Goal: Information Seeking & Learning: Learn about a topic

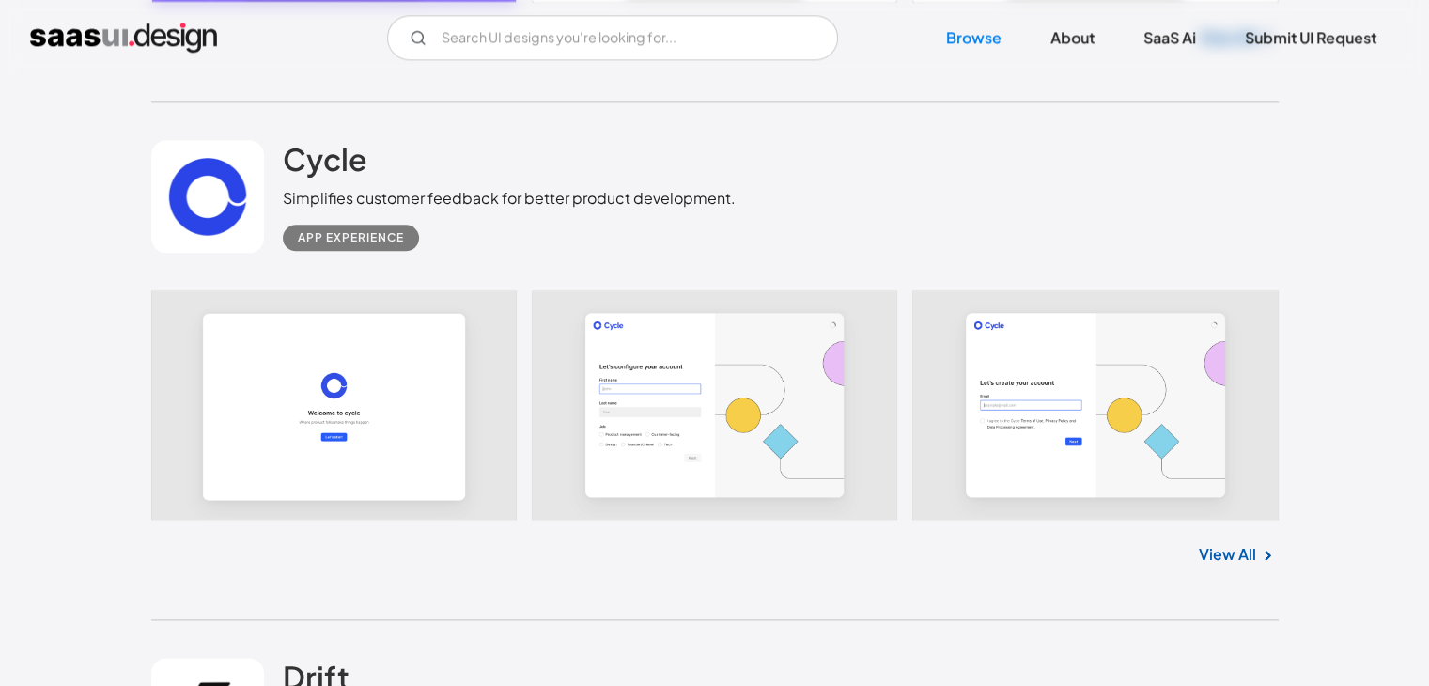
scroll to position [2423, 0]
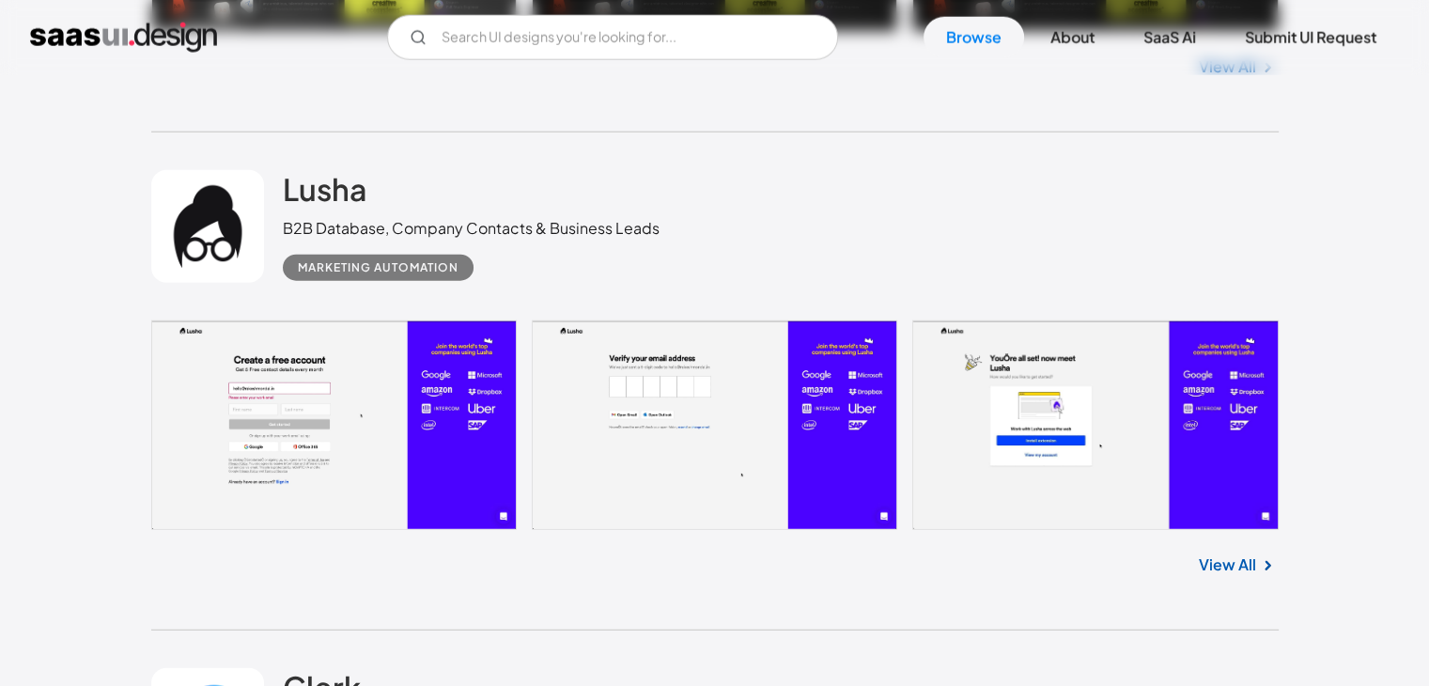
click at [661, 380] on link at bounding box center [714, 424] width 1127 height 209
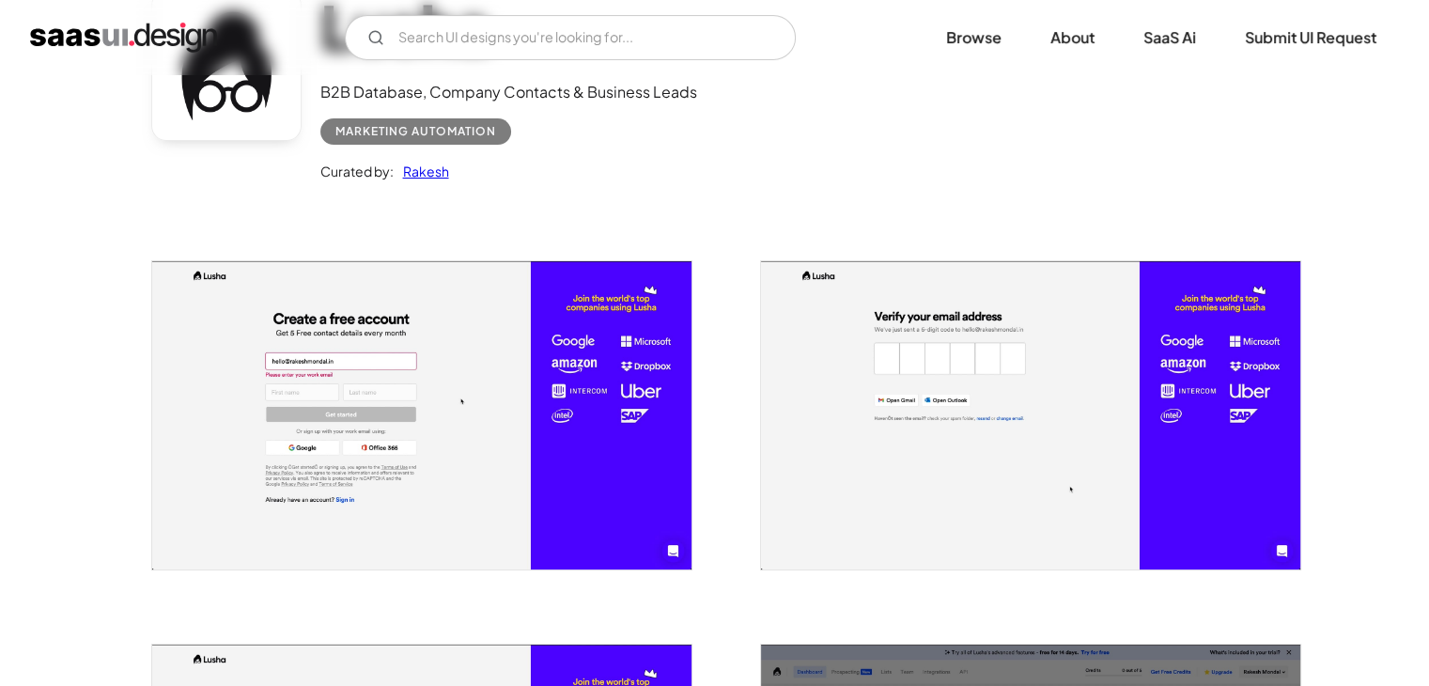
scroll to position [179, 0]
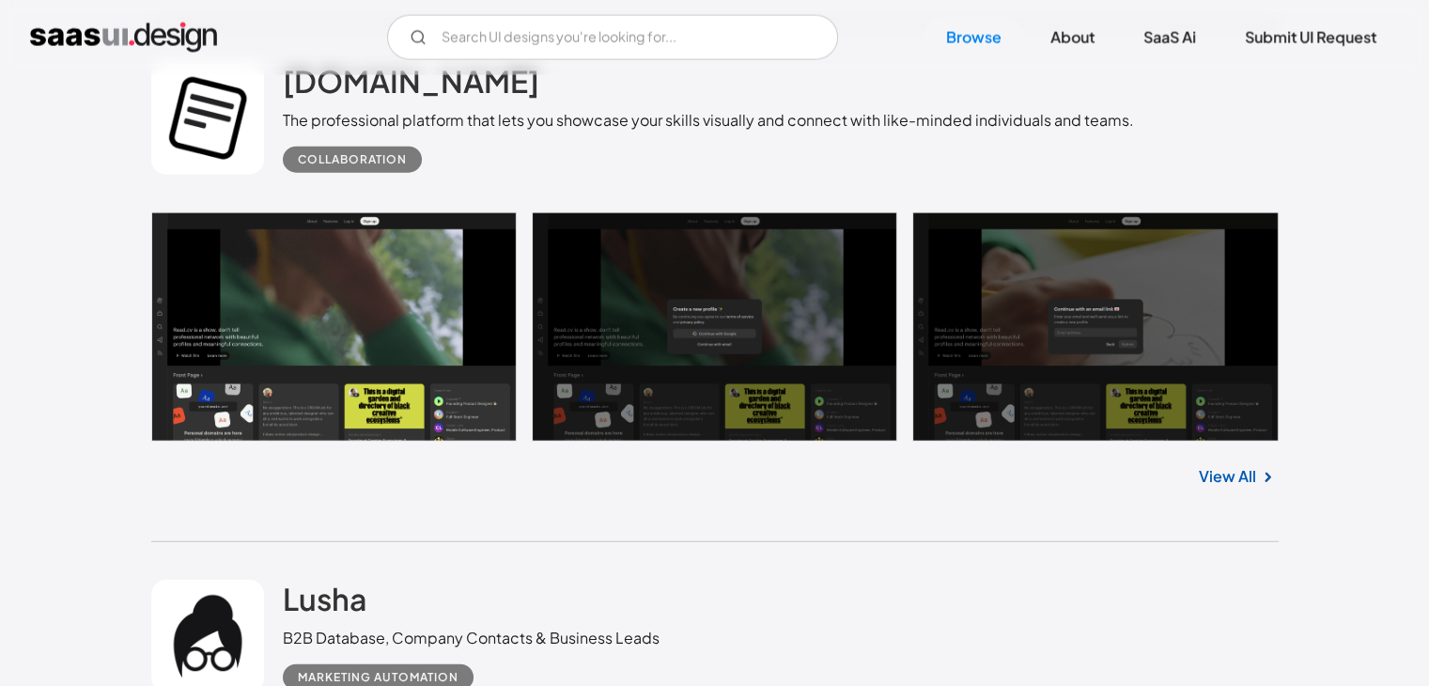
scroll to position [4461, 0]
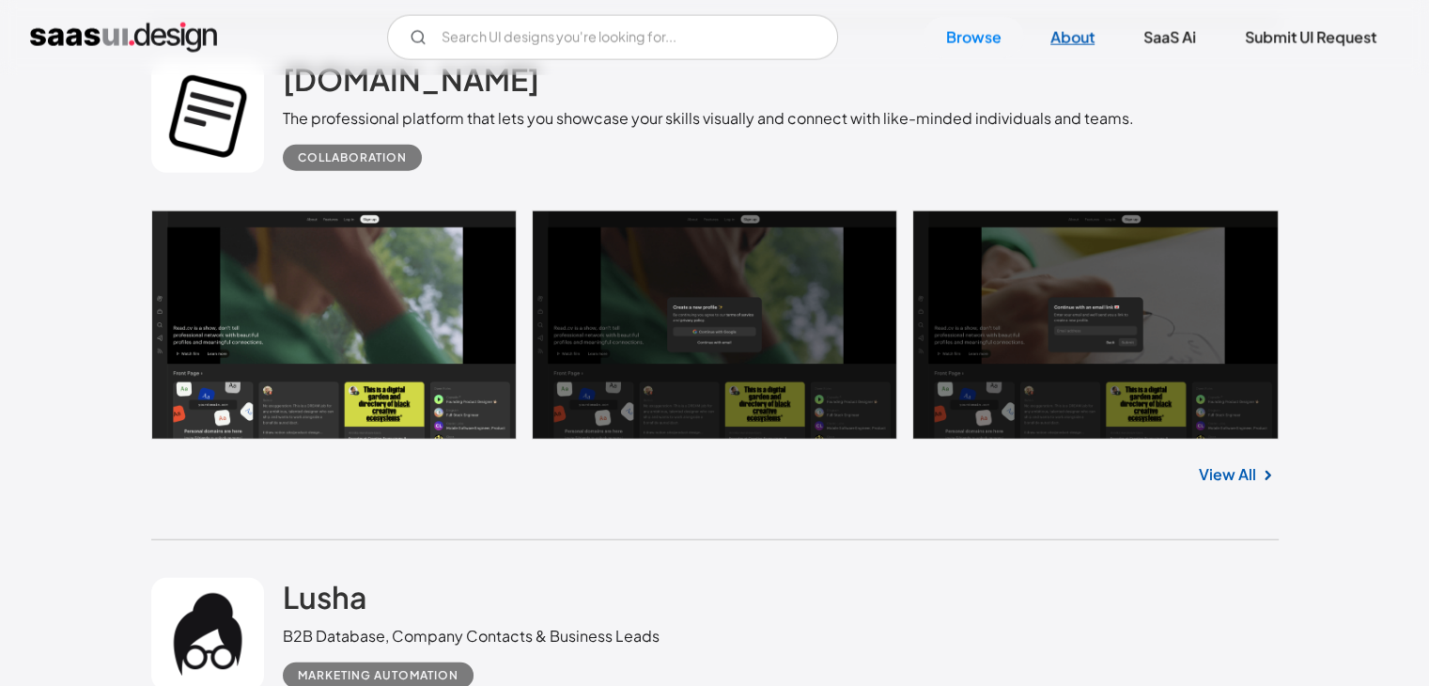
click at [1044, 46] on link "About" at bounding box center [1071, 37] width 89 height 41
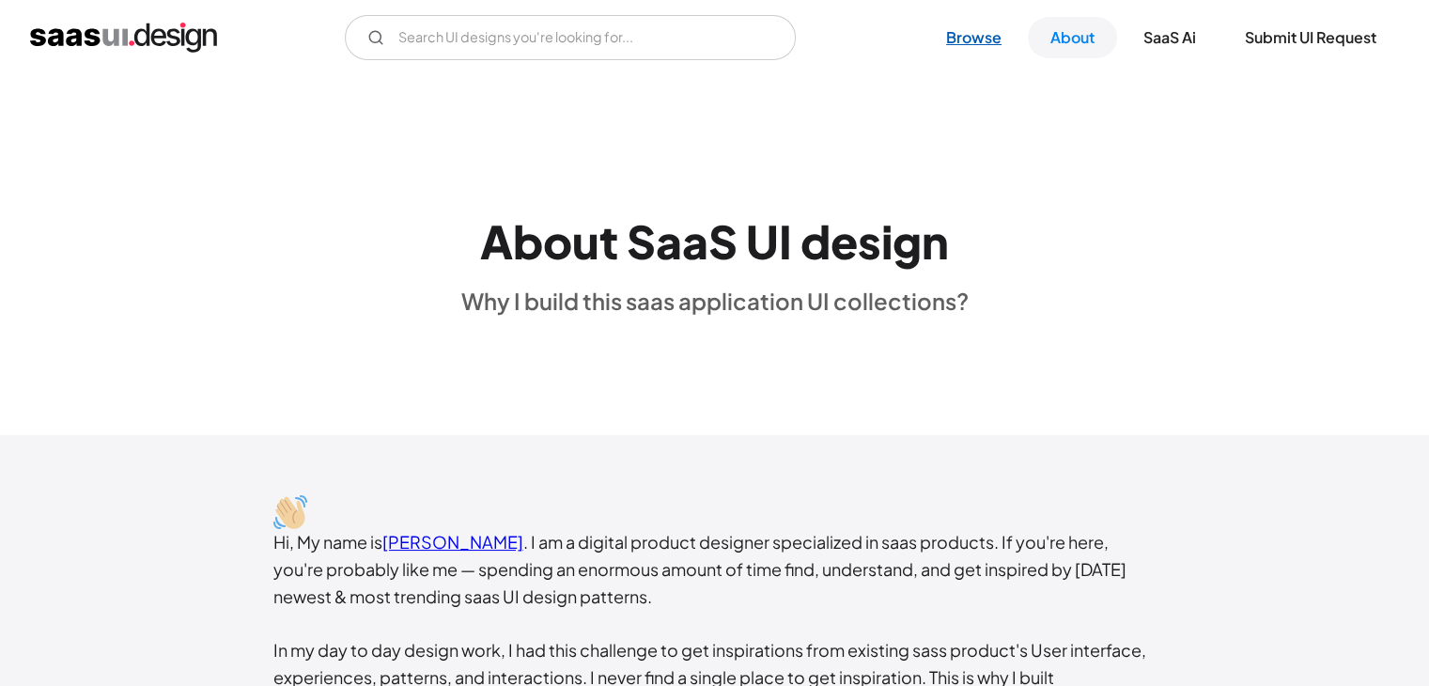
click at [1003, 31] on link "Browse" at bounding box center [973, 37] width 100 height 41
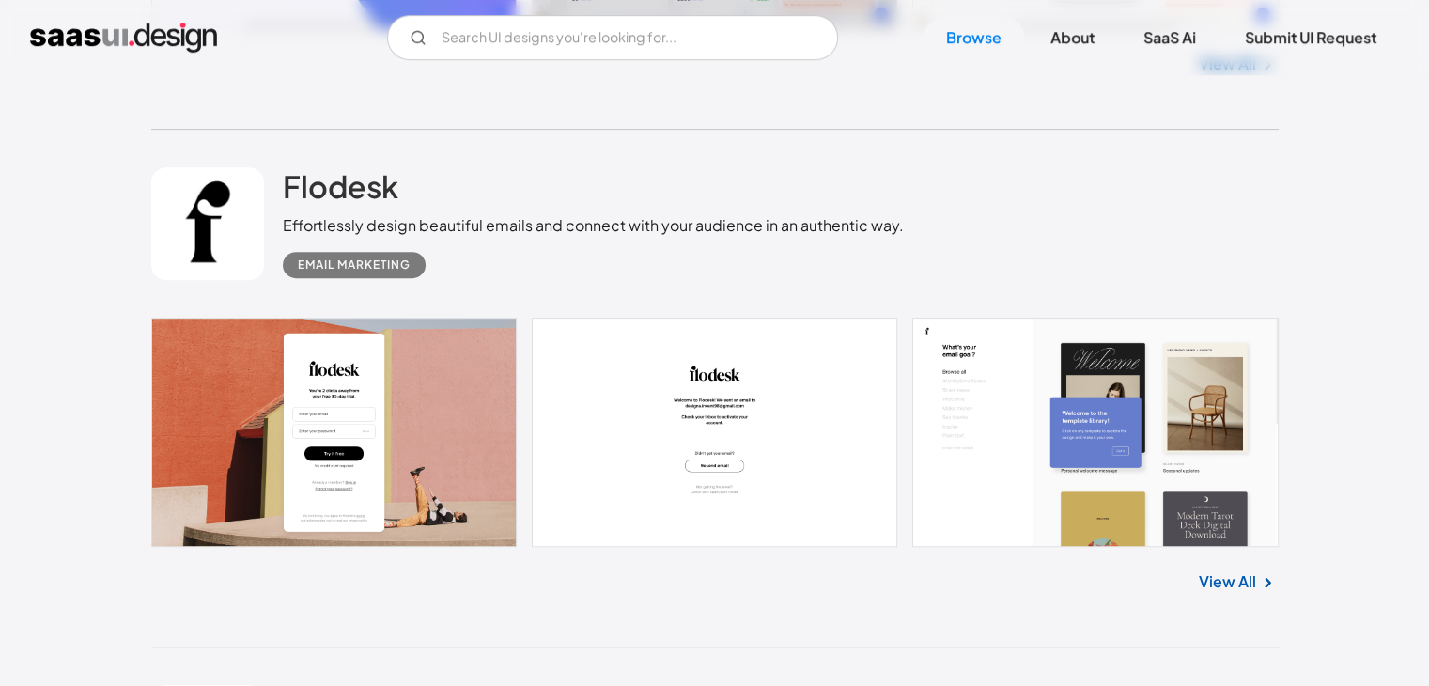
scroll to position [909, 0]
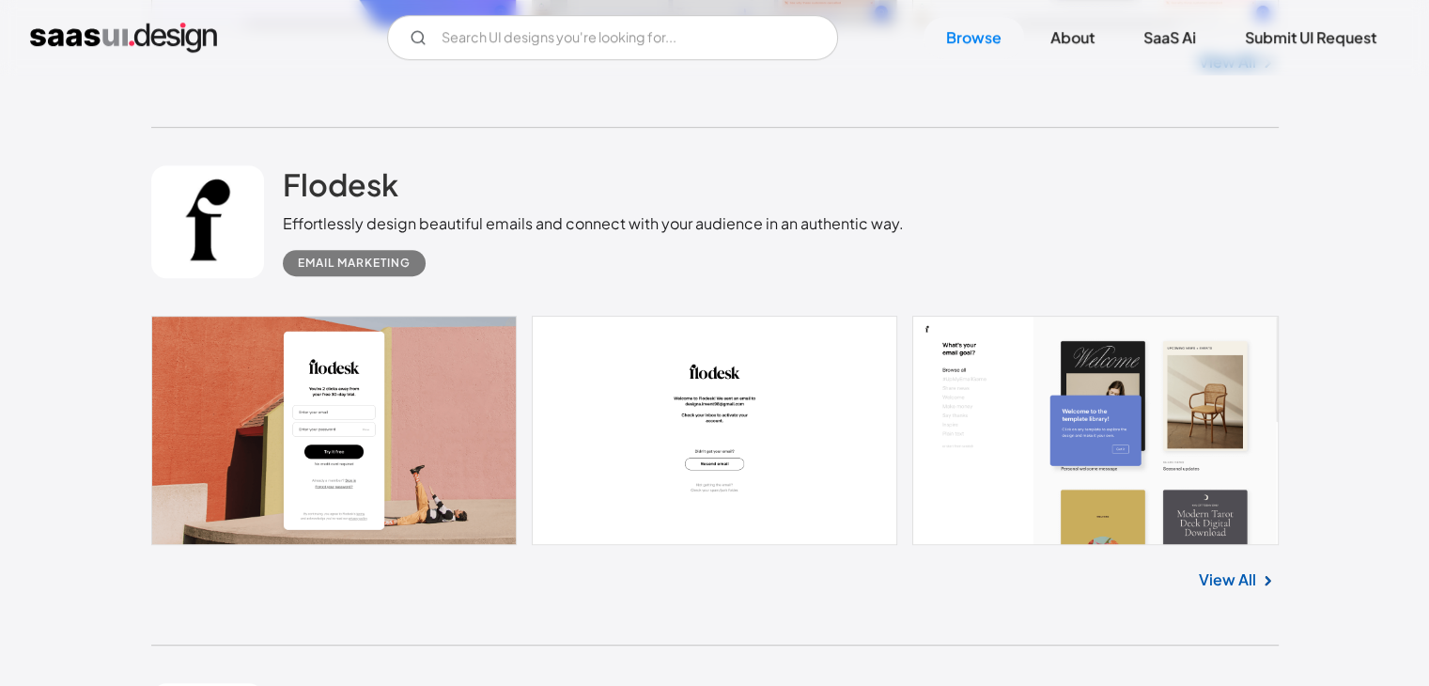
click at [645, 8] on div "V7 Labs Gen AI Application Design Best-in-class data labeling tool. GenAI Close…" at bounding box center [714, 37] width 1429 height 75
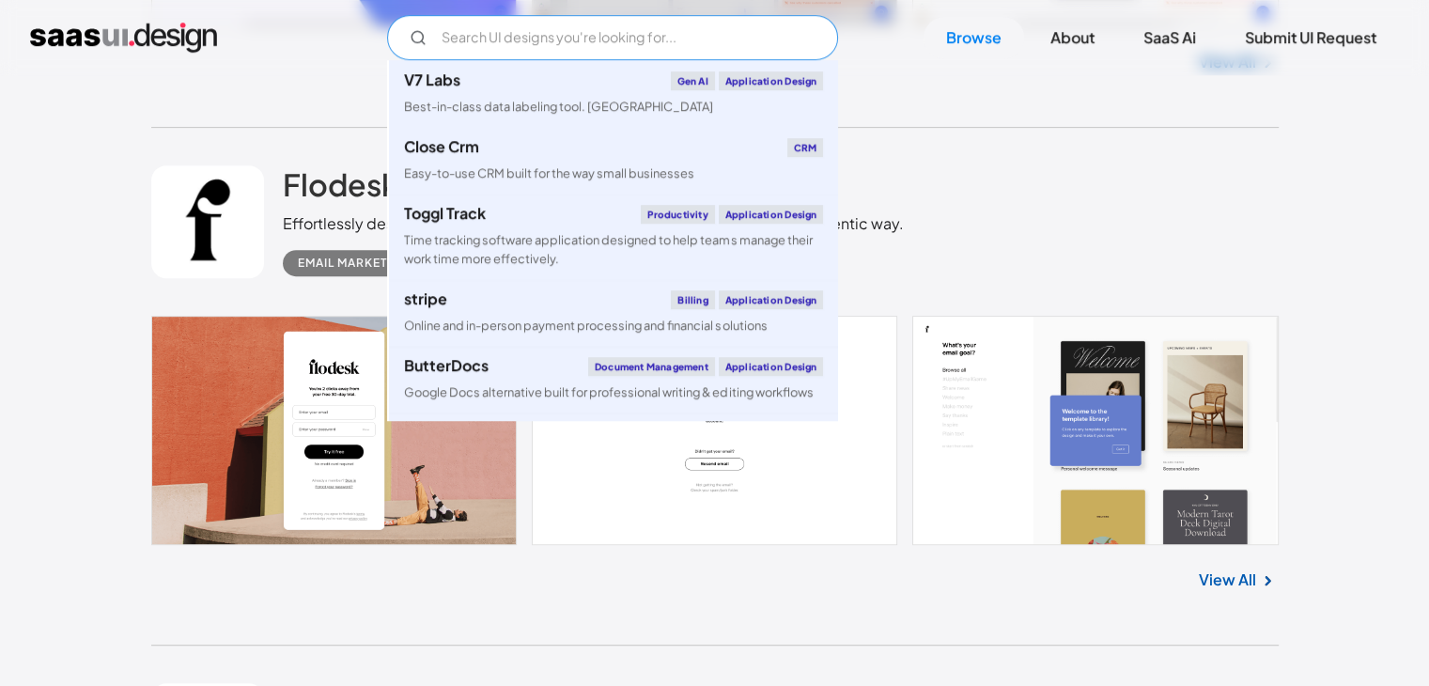
click at [623, 28] on input "Email Form" at bounding box center [612, 37] width 451 height 45
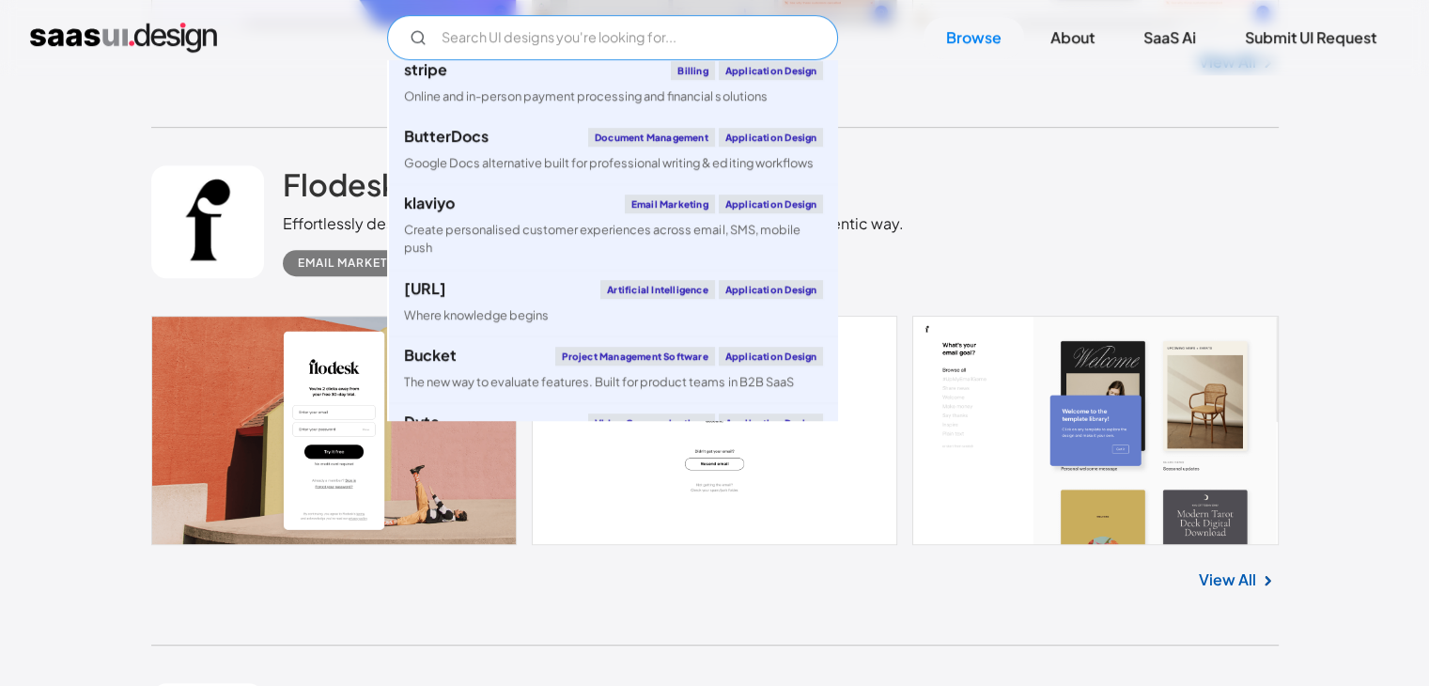
scroll to position [0, 0]
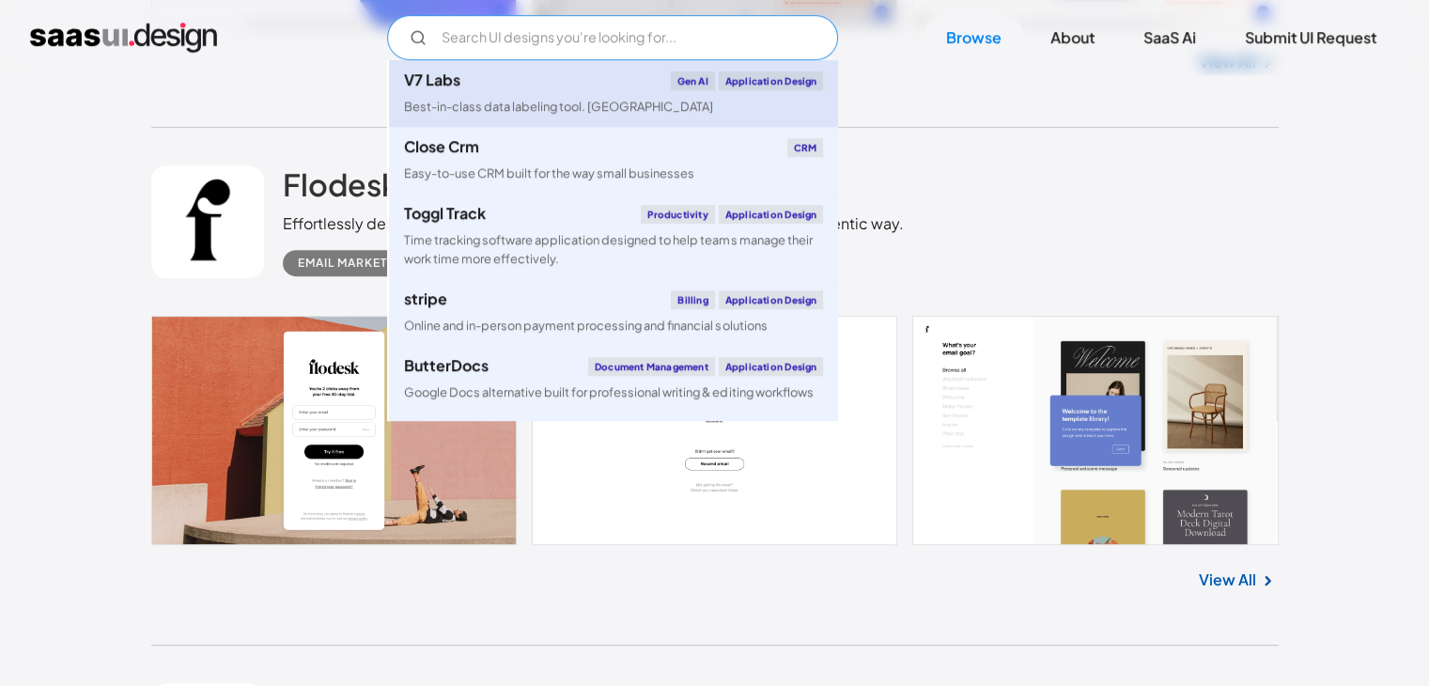
click at [576, 114] on div "Best-in-class data labeling tool. [GEOGRAPHIC_DATA]" at bounding box center [558, 107] width 309 height 18
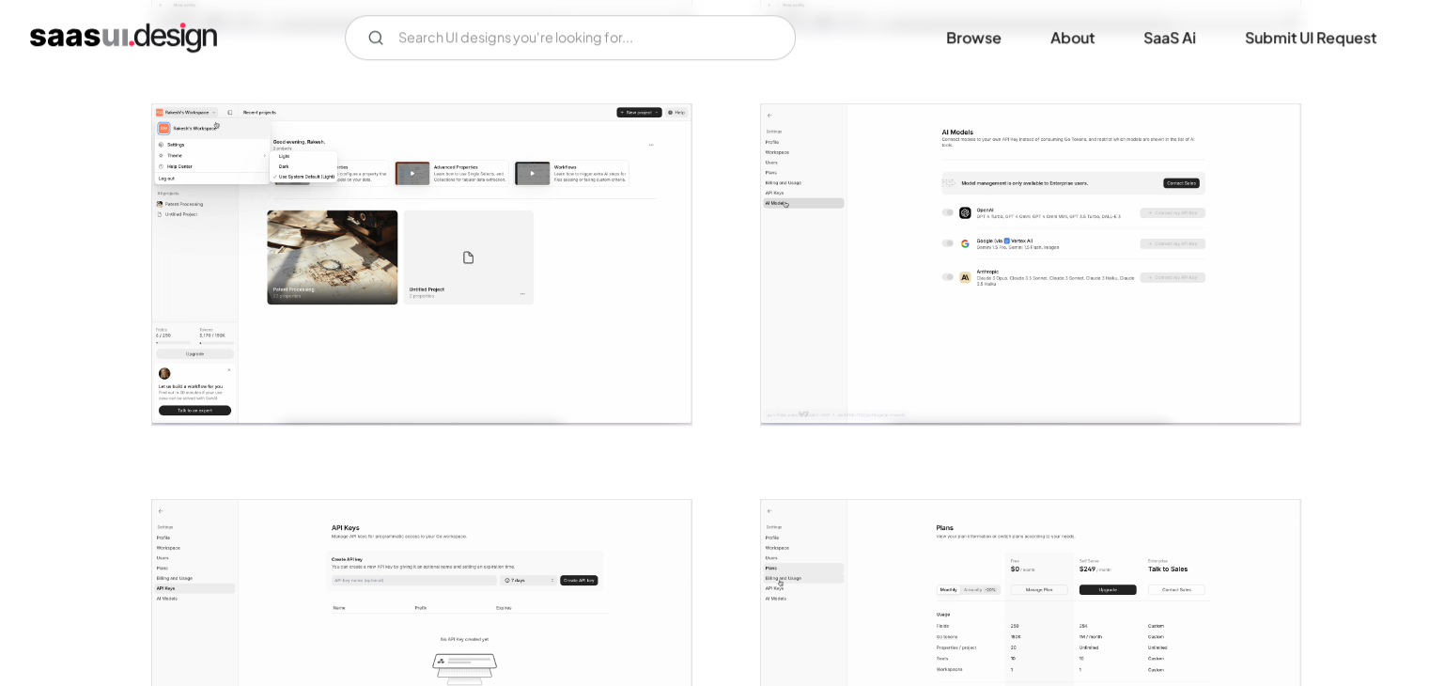
scroll to position [1521, 0]
click at [579, 29] on input "Email Form" at bounding box center [570, 37] width 451 height 45
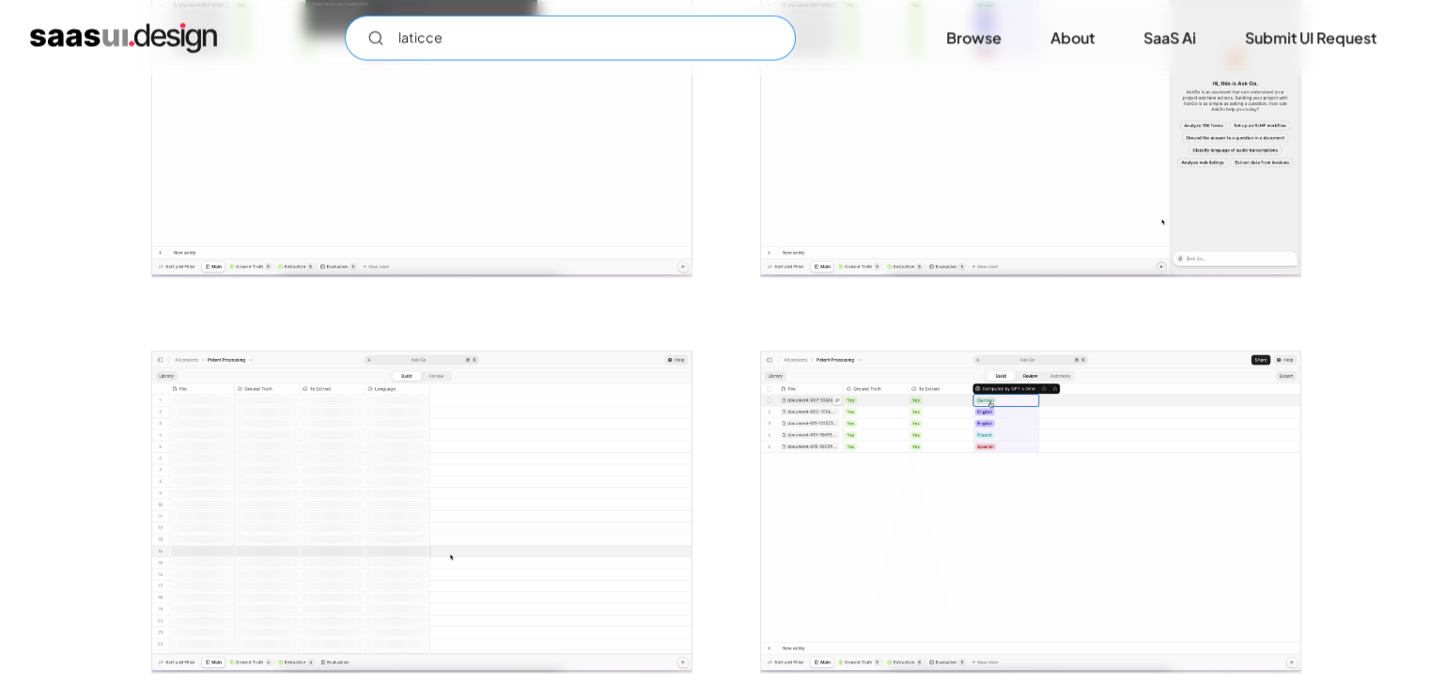
scroll to position [3182, 0]
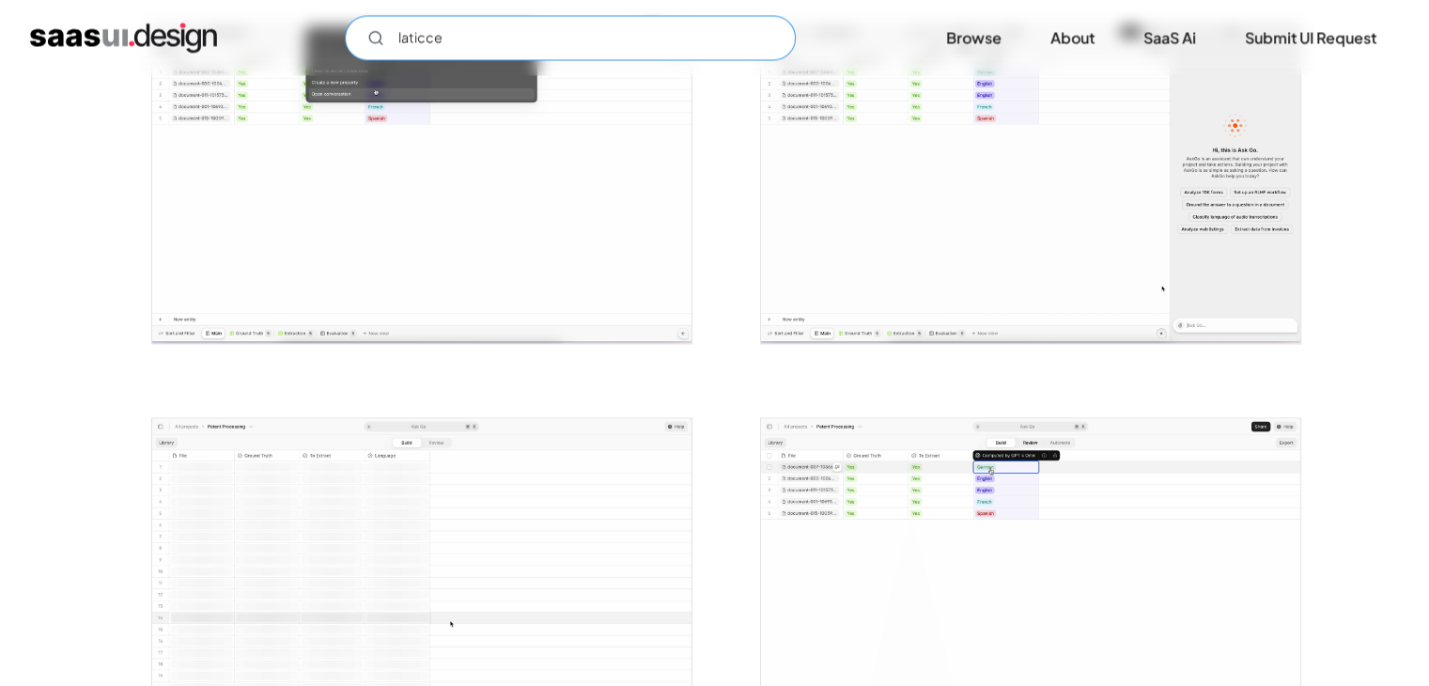
click at [597, 38] on input "laticce" at bounding box center [570, 37] width 451 height 45
drag, startPoint x: 408, startPoint y: 36, endPoint x: 651, endPoint y: 71, distance: 245.9
click at [651, 71] on div "laticce Not found ! Thank you! Your submission has been received! Oops! Somethi…" at bounding box center [714, 37] width 1429 height 75
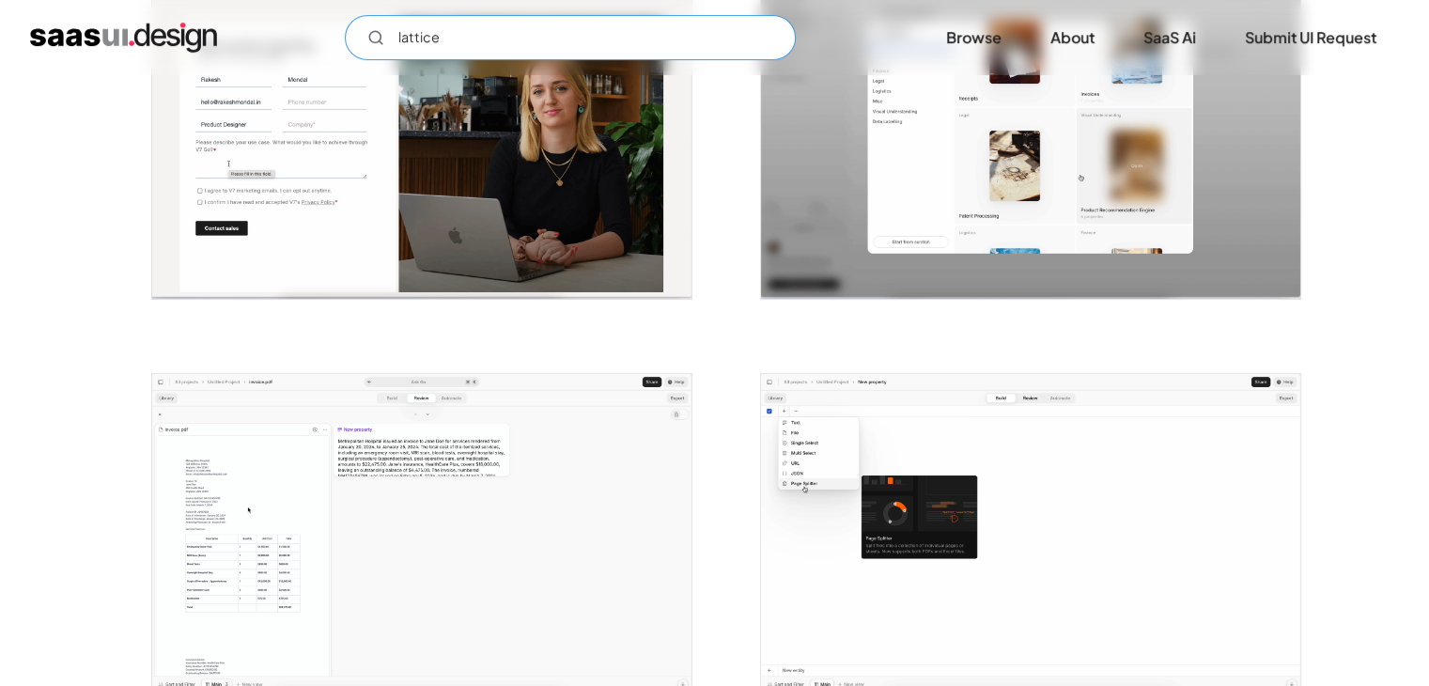
scroll to position [0, 0]
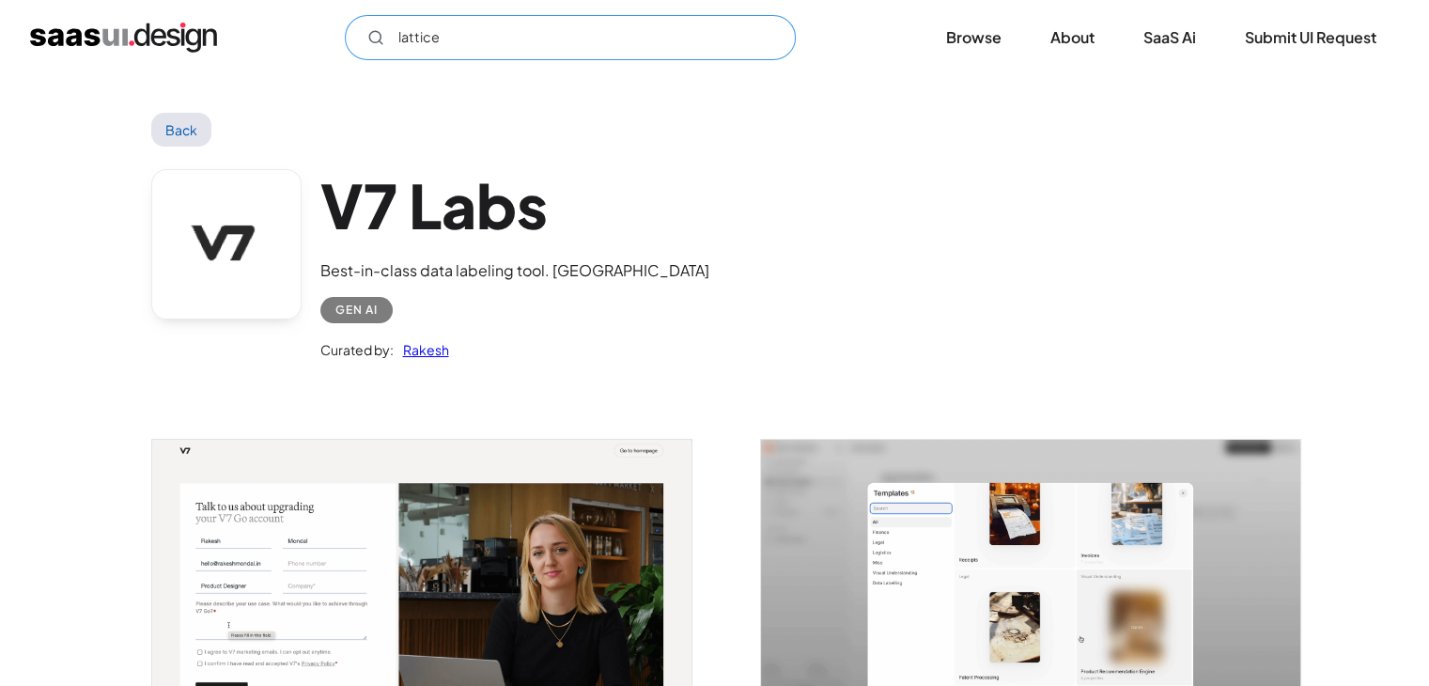
click at [560, 34] on input "lattice" at bounding box center [570, 37] width 451 height 45
type input "lattice"
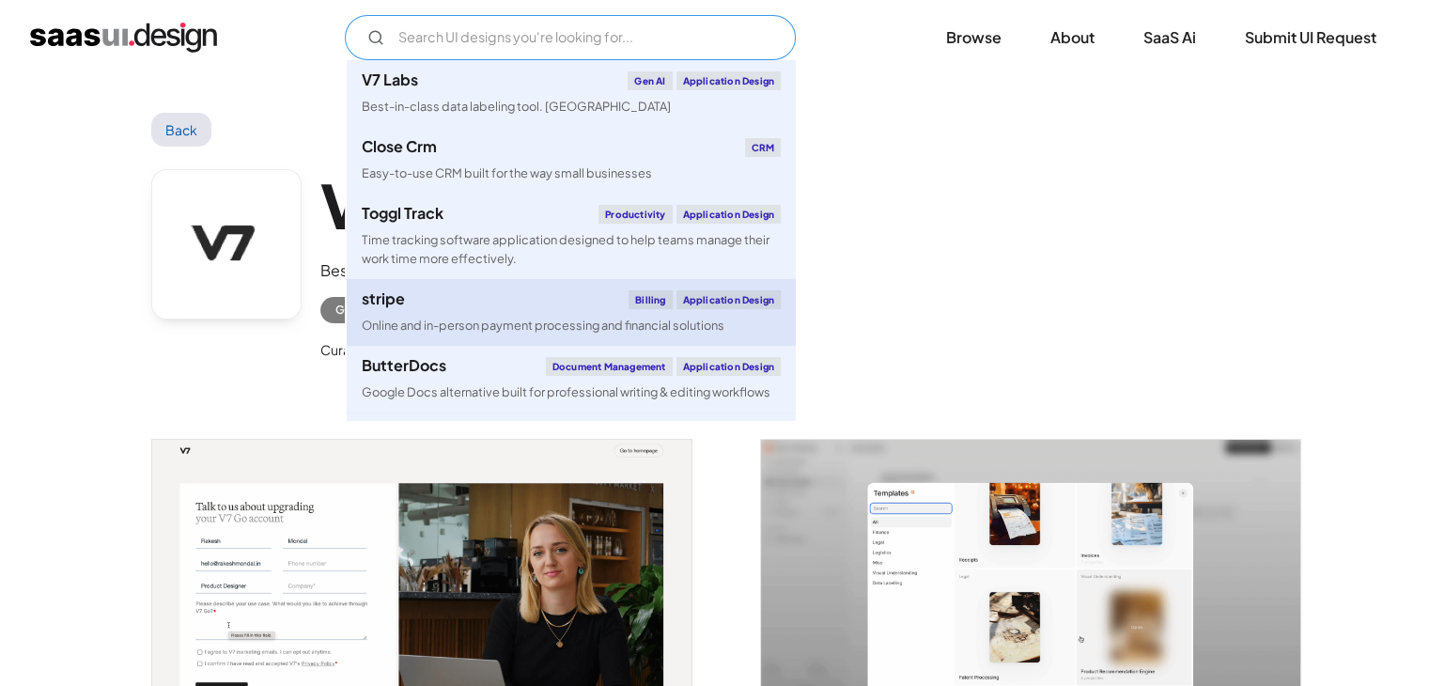
click at [436, 301] on div "stripe Billing Application Design" at bounding box center [571, 299] width 419 height 19
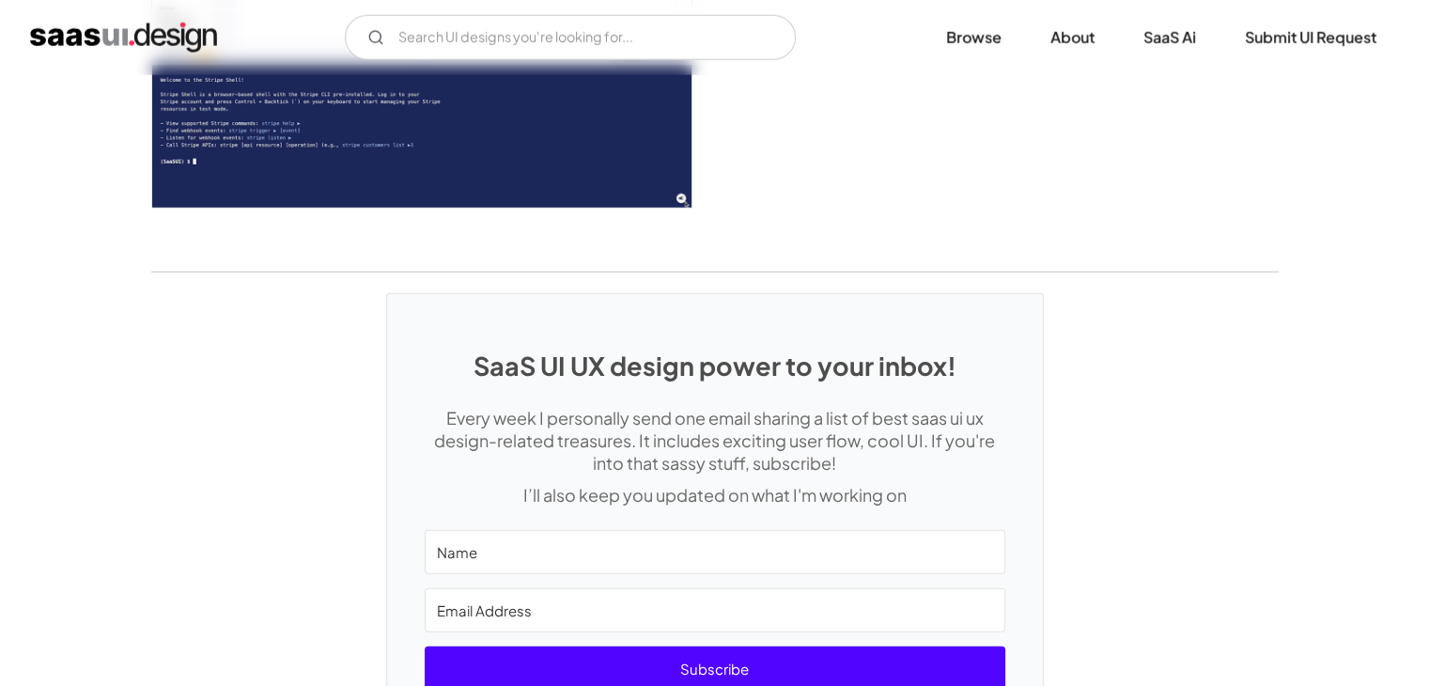
scroll to position [5538, 0]
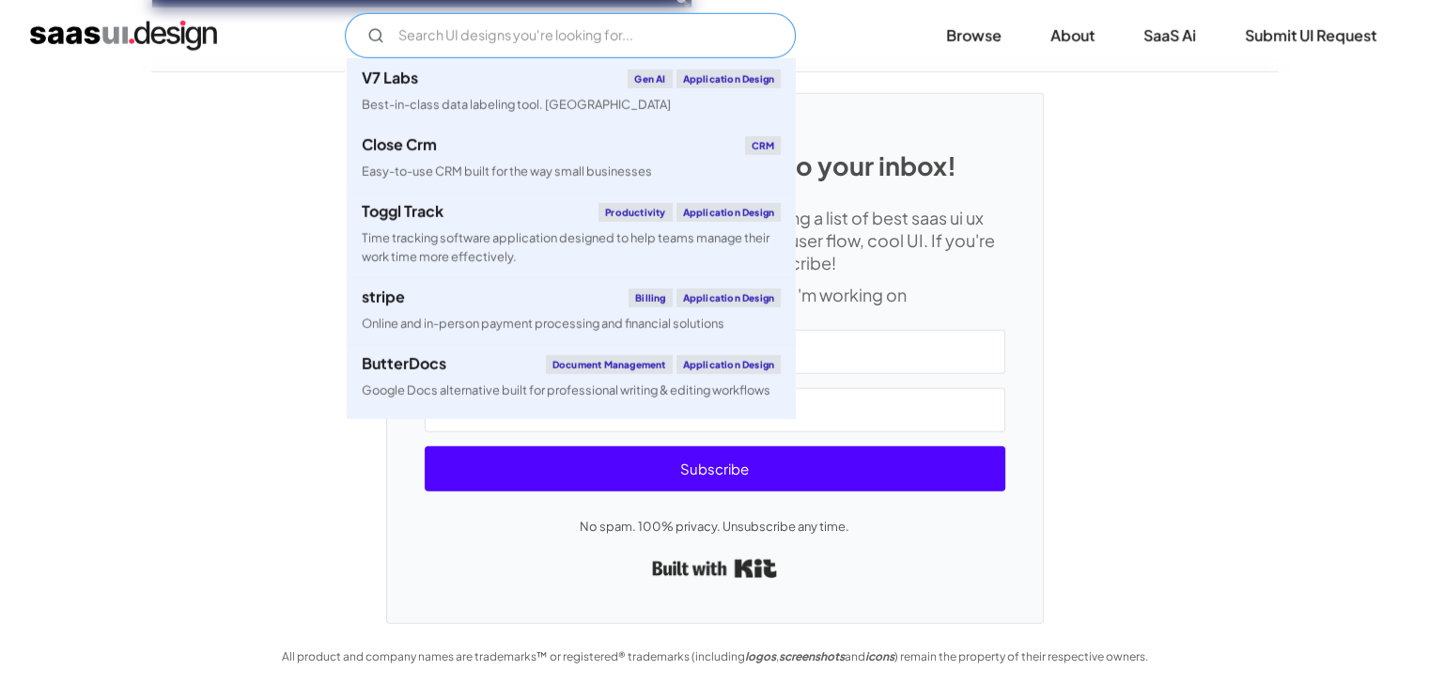
click at [601, 39] on input "Email Form" at bounding box center [570, 35] width 451 height 45
click at [158, 13] on div "V7 Labs Gen AI Application Design Best-in-class data labeling tool. GenAI Close…" at bounding box center [714, 35] width 1368 height 45
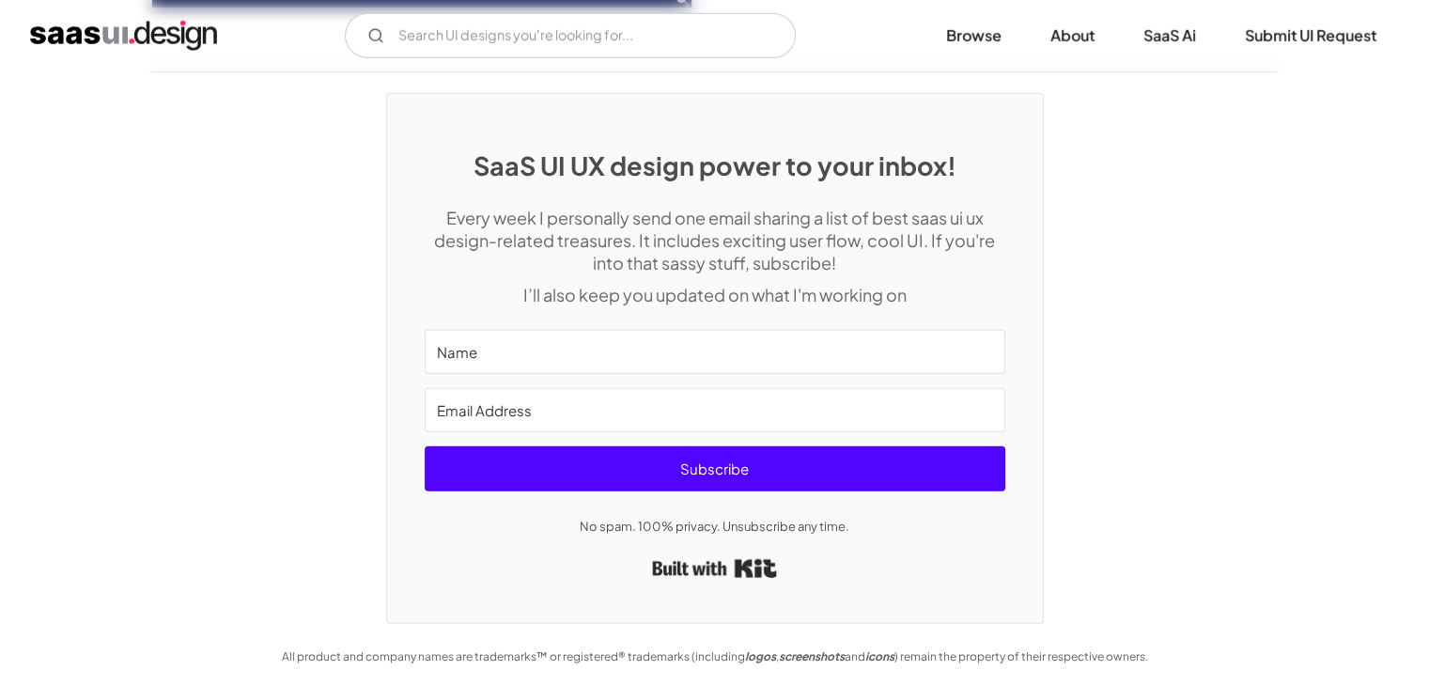
click at [161, 21] on img "home" at bounding box center [123, 36] width 187 height 30
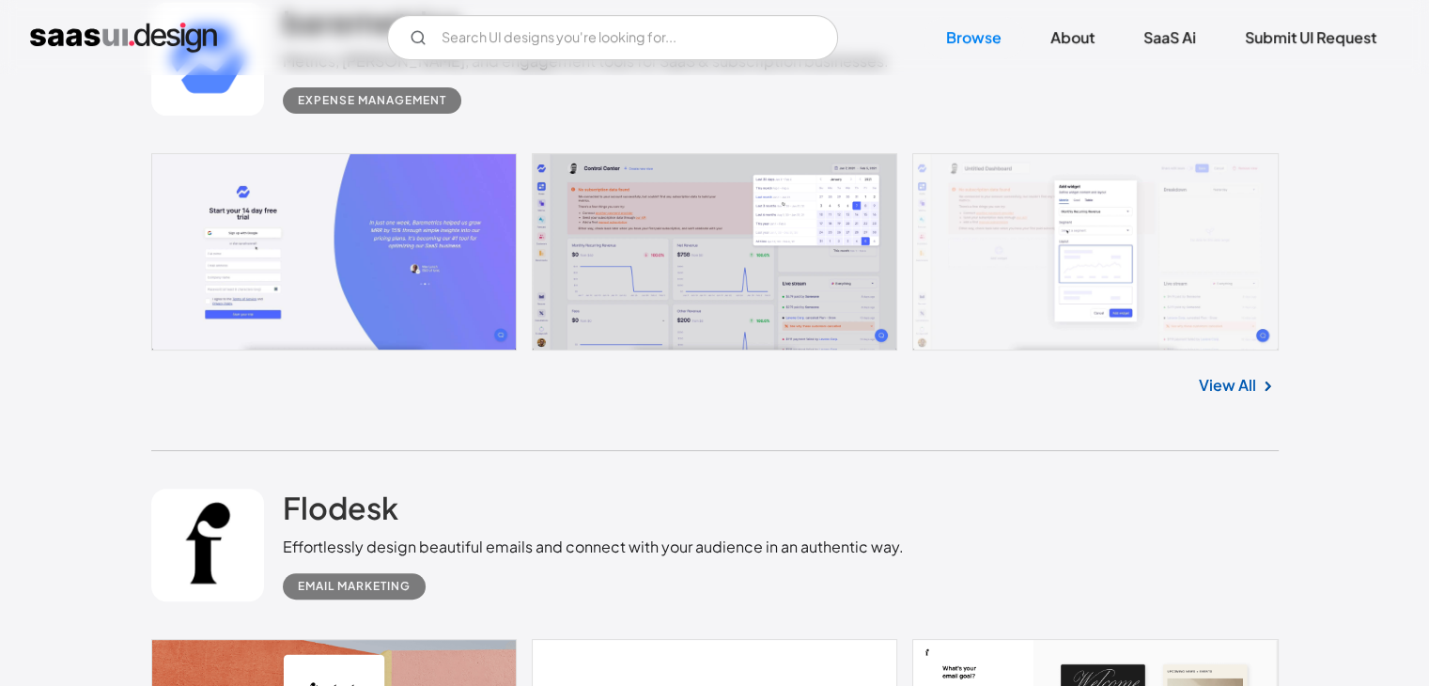
scroll to position [588, 0]
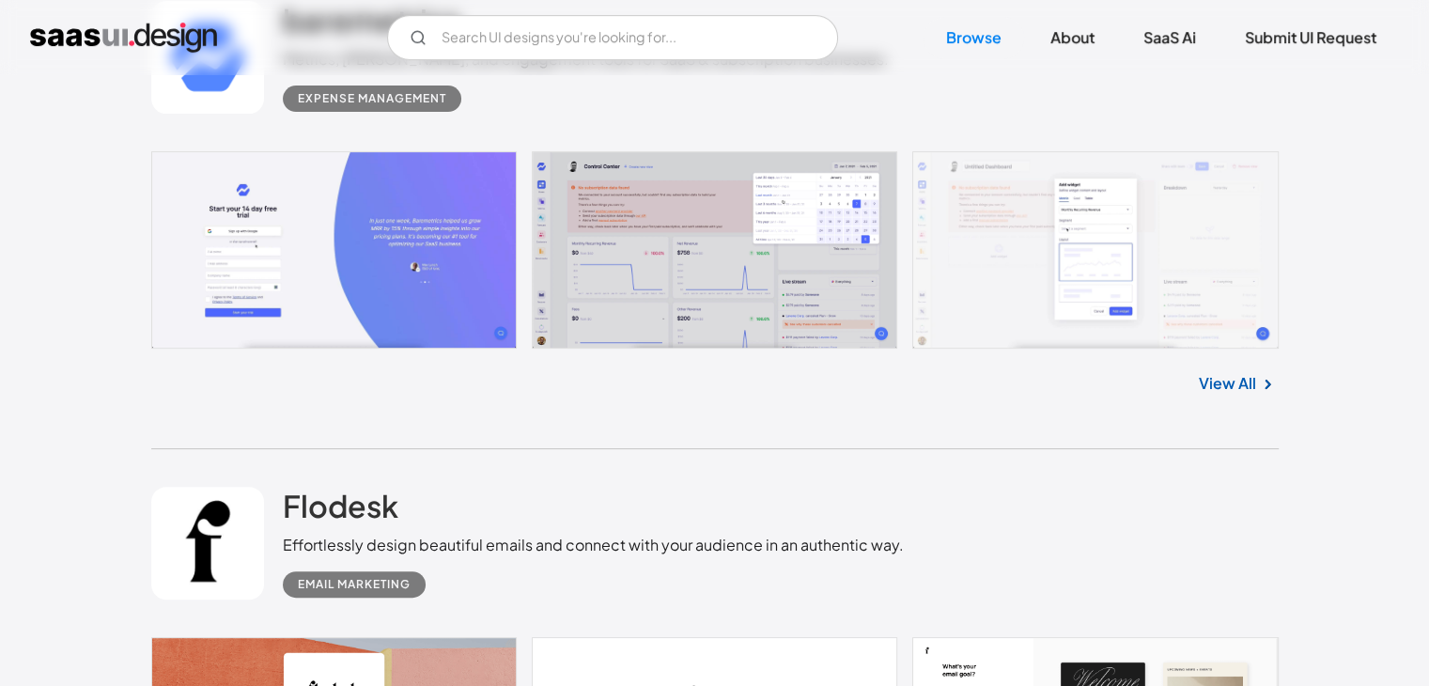
click at [1228, 388] on link "View All" at bounding box center [1226, 383] width 57 height 23
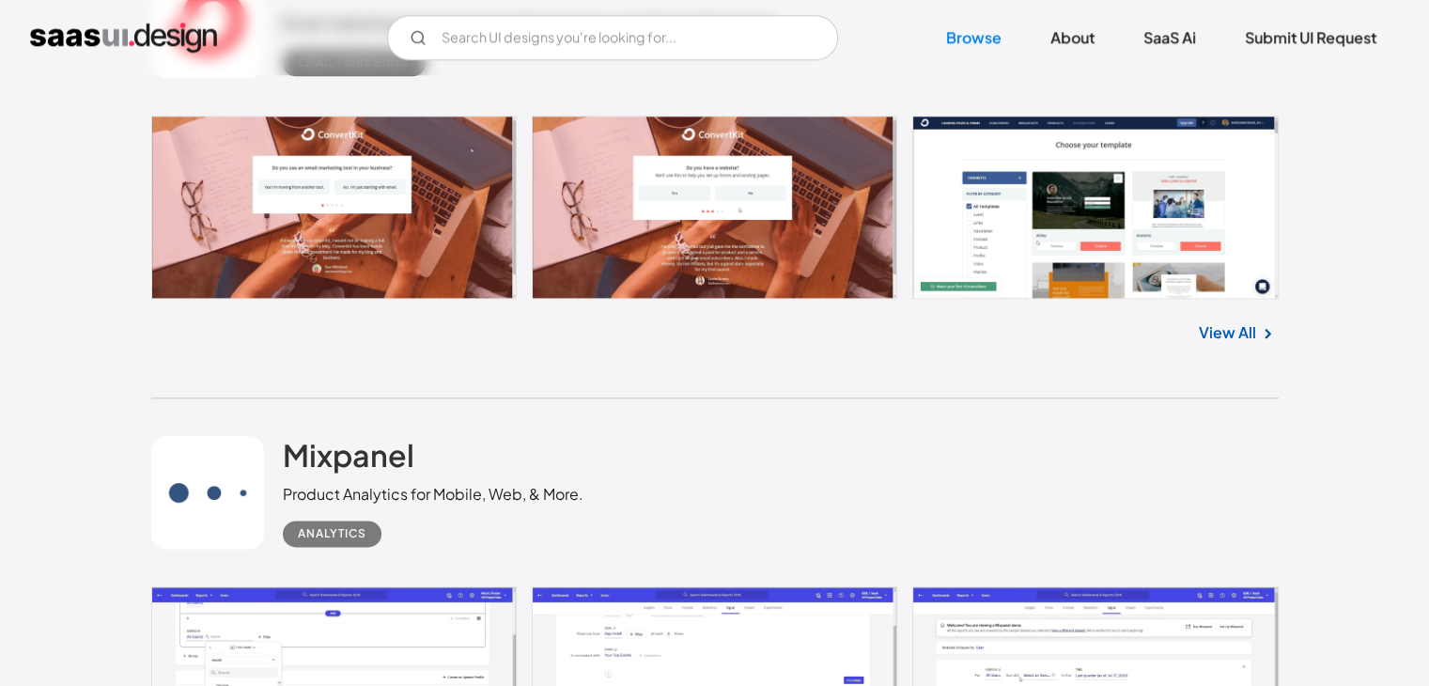
scroll to position [24073, 0]
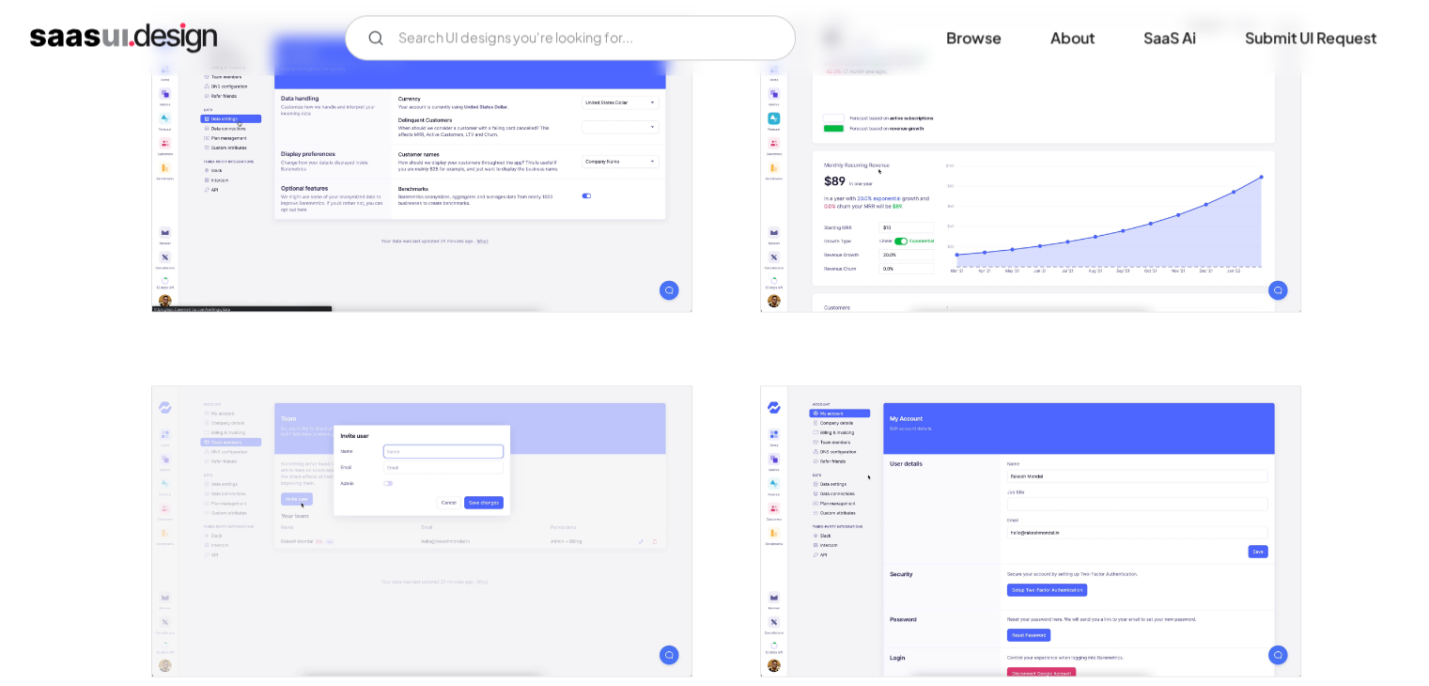
scroll to position [2666, 0]
